Goal: Task Accomplishment & Management: Manage account settings

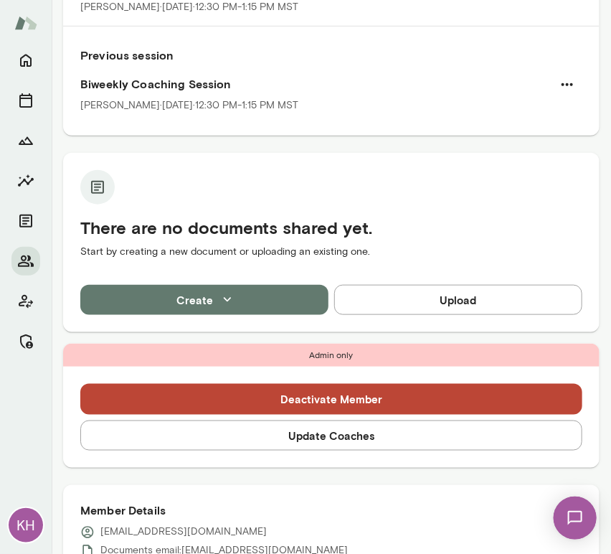
scroll to position [214, 0]
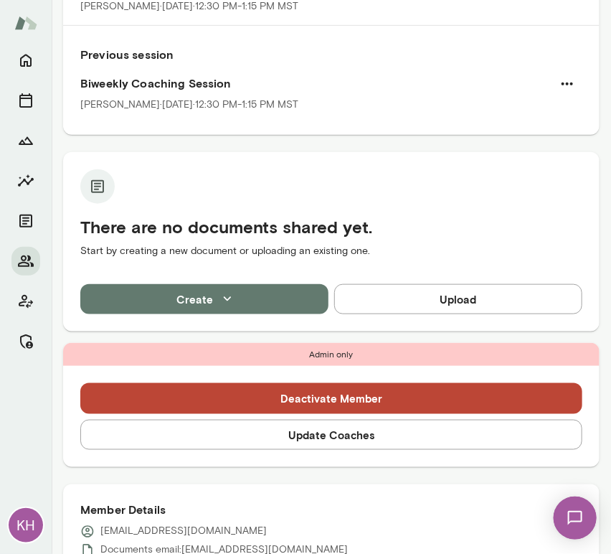
click at [283, 439] on button "Update Coaches" at bounding box center [331, 434] width 502 height 30
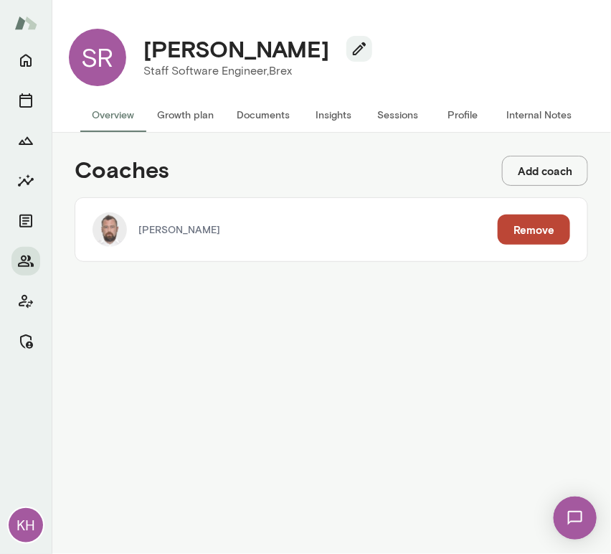
click at [525, 182] on button "Add coach" at bounding box center [545, 171] width 86 height 30
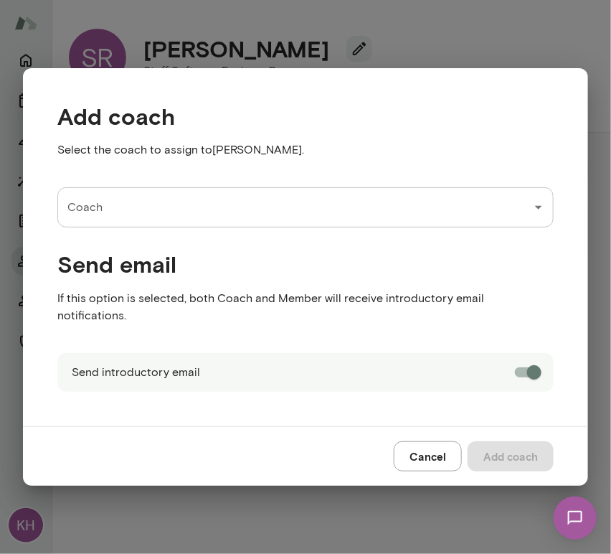
click at [189, 237] on div "Send email If this option is selected, both Coach and Member will receive intro…" at bounding box center [293, 278] width 519 height 102
click at [157, 213] on input "Coach" at bounding box center [295, 207] width 462 height 27
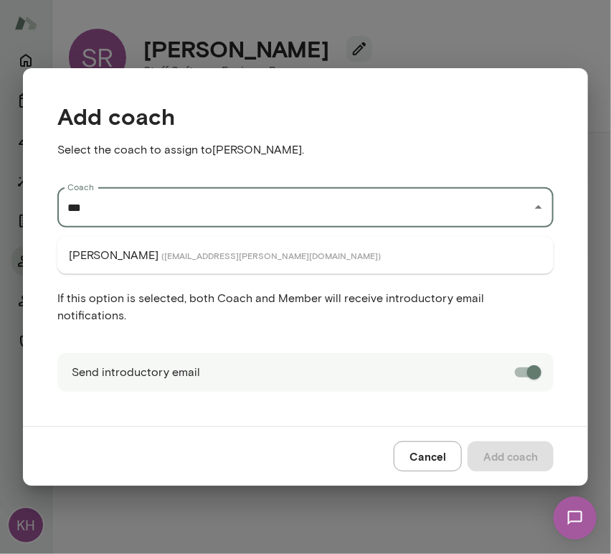
click at [170, 257] on span "( najlaelmachtoub@mento.co )" at bounding box center [270, 255] width 219 height 11
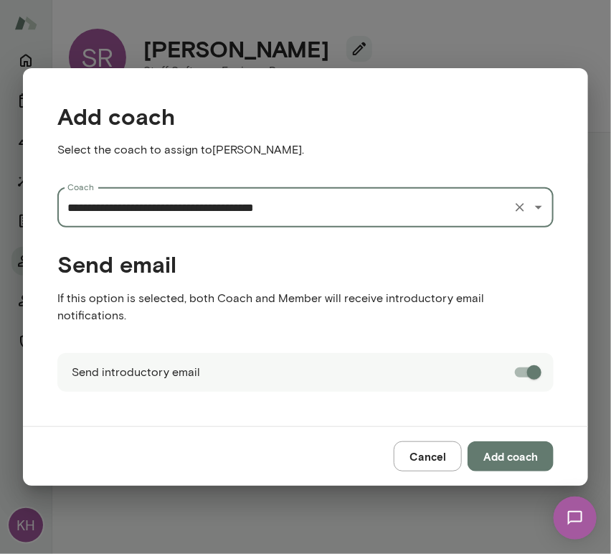
type input "**********"
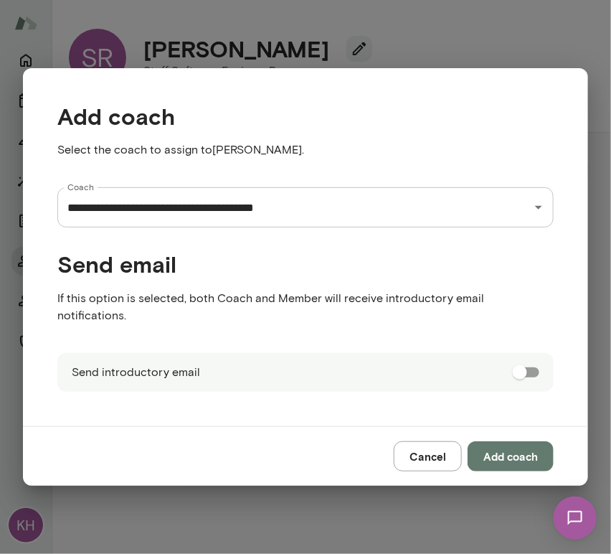
click at [516, 454] on button "Add coach" at bounding box center [510, 456] width 86 height 30
